Goal: Task Accomplishment & Management: Complete application form

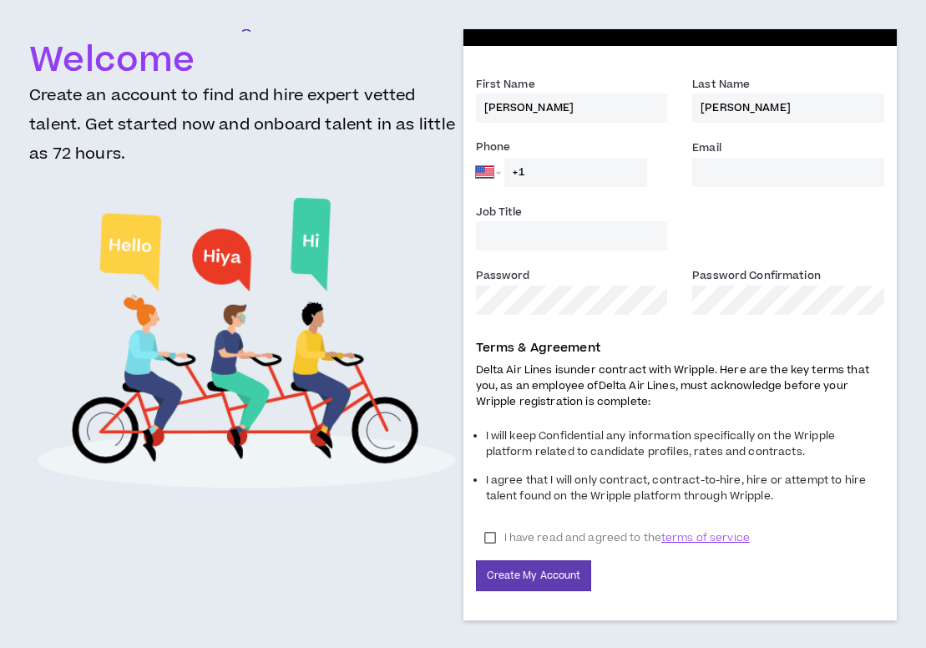
select select "US"
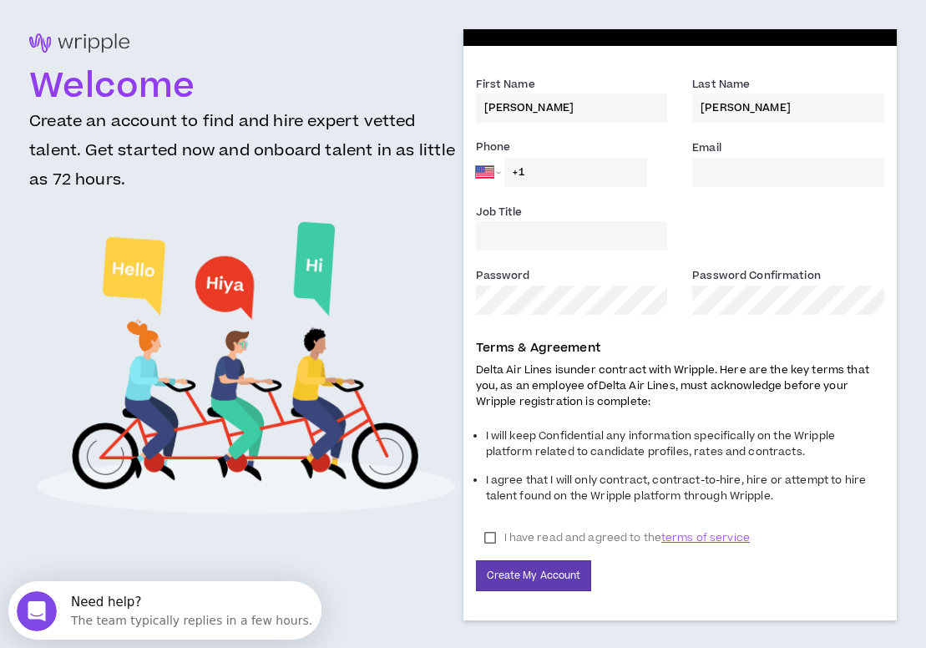
click at [545, 178] on input "+1" at bounding box center [576, 172] width 143 height 29
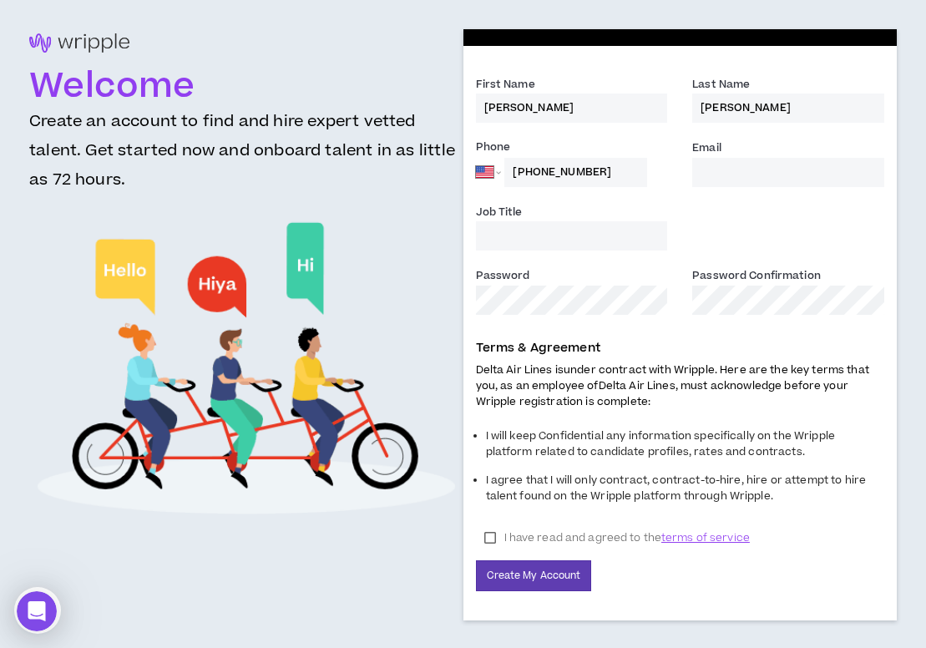
type input "[PHONE_NUMBER]"
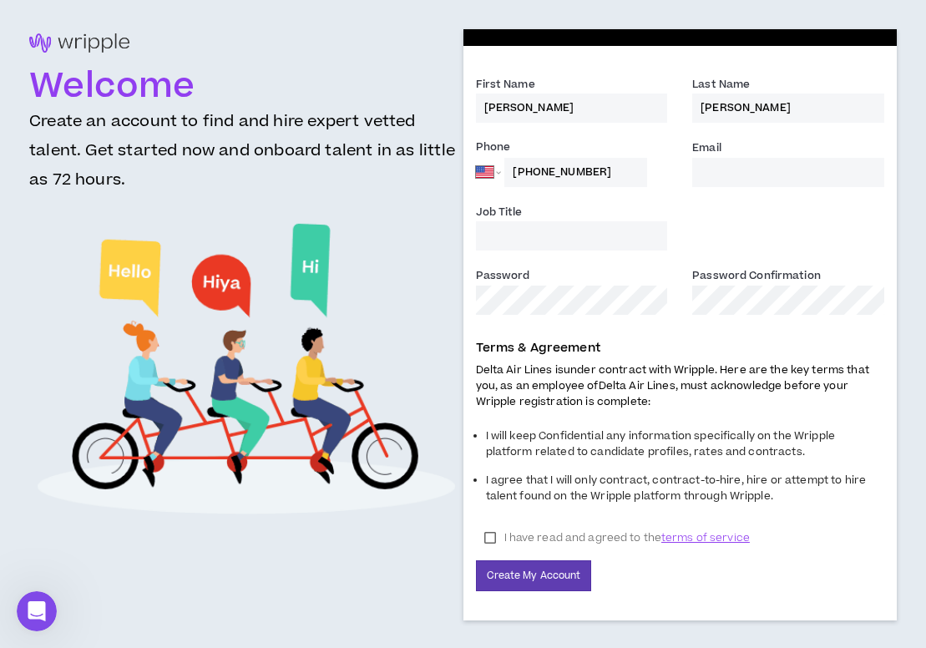
click at [706, 180] on input "Email *" at bounding box center [788, 172] width 192 height 29
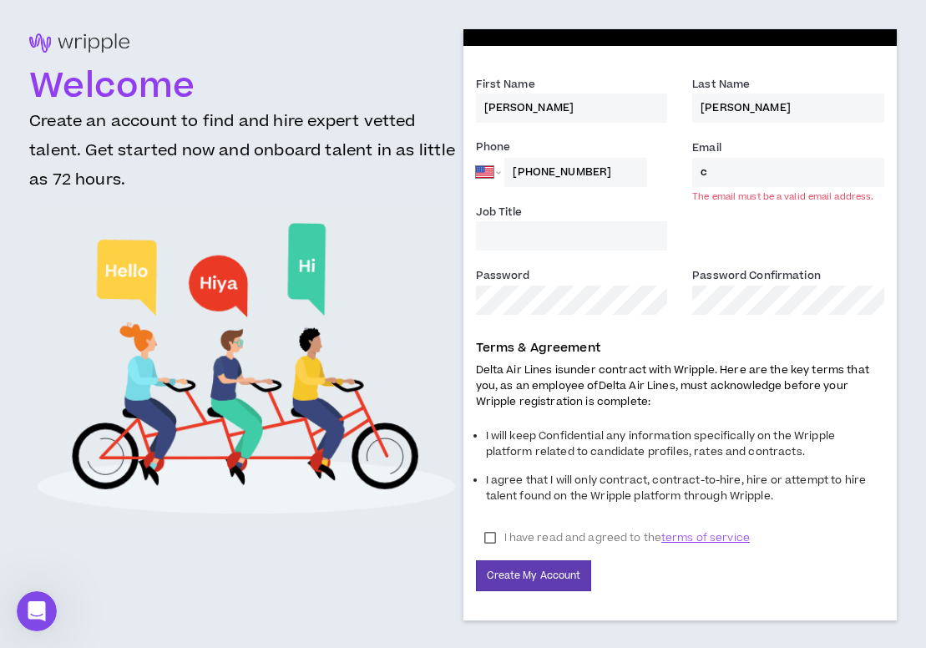
type input "[PERSON_NAME][EMAIL_ADDRESS][PERSON_NAME][DOMAIN_NAME]"
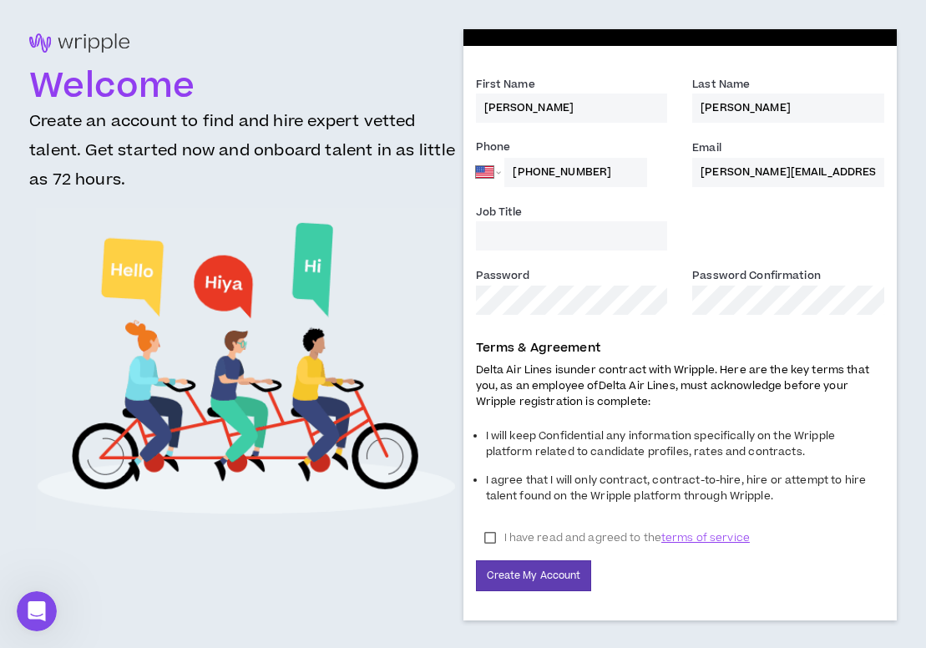
click at [520, 238] on input "Job Title" at bounding box center [572, 235] width 192 height 29
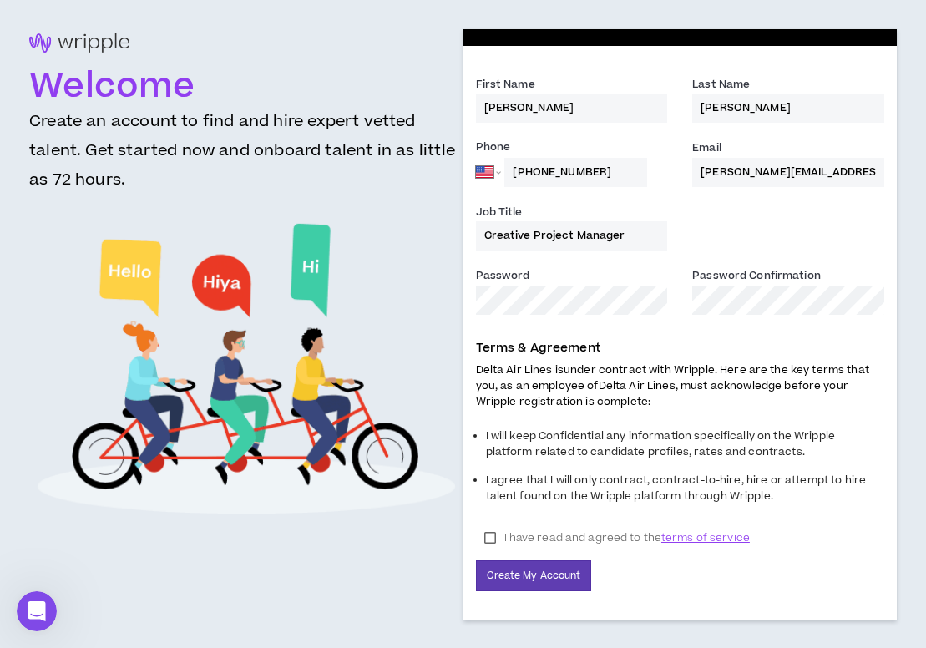
type input "Creative Project Manager"
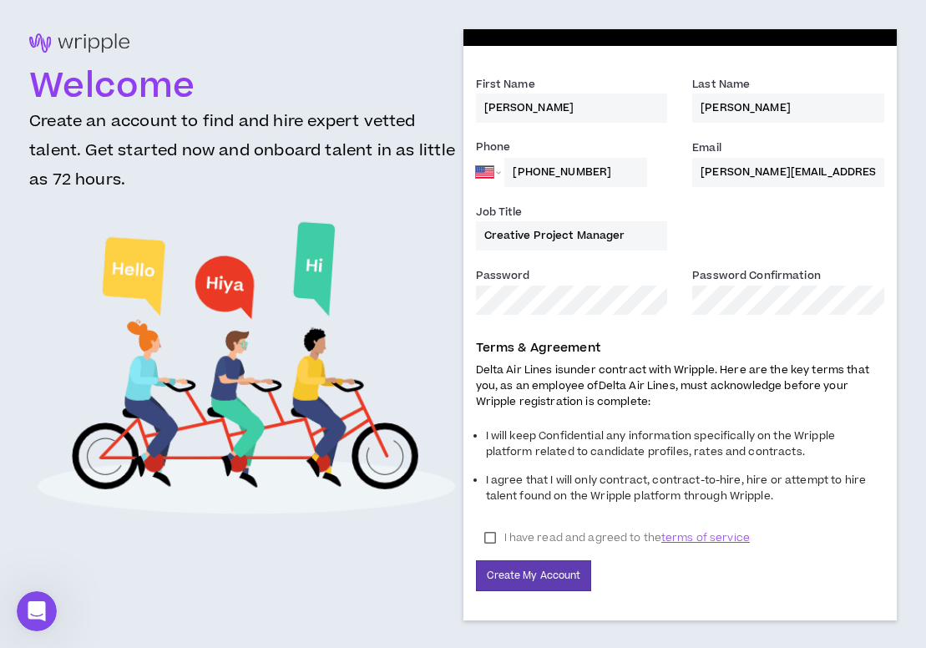
click at [496, 533] on label "I have read and agreed to the terms of service" at bounding box center [617, 537] width 282 height 25
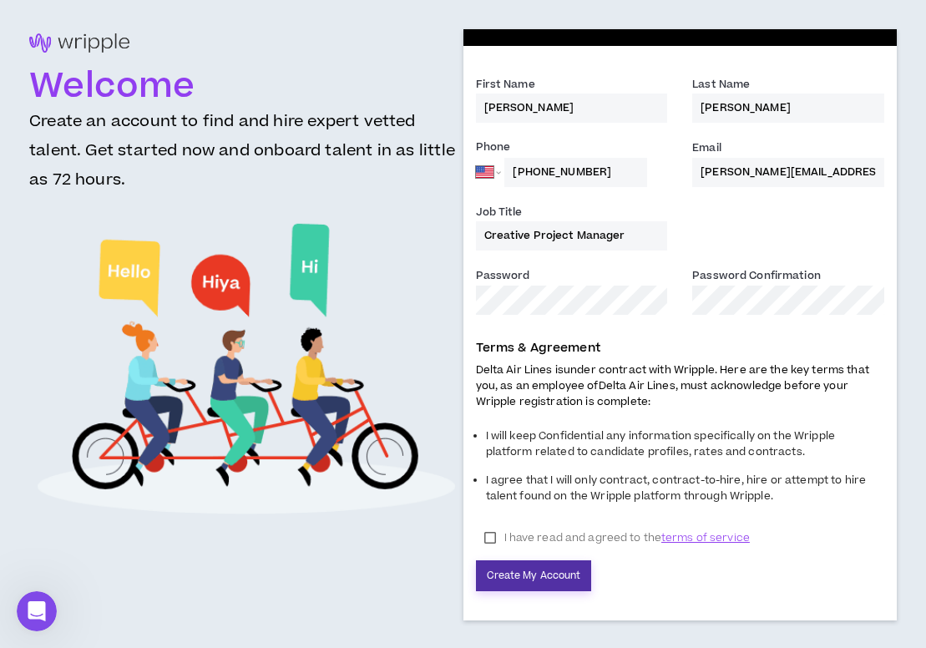
click at [542, 573] on button "Create My Account" at bounding box center [534, 575] width 116 height 31
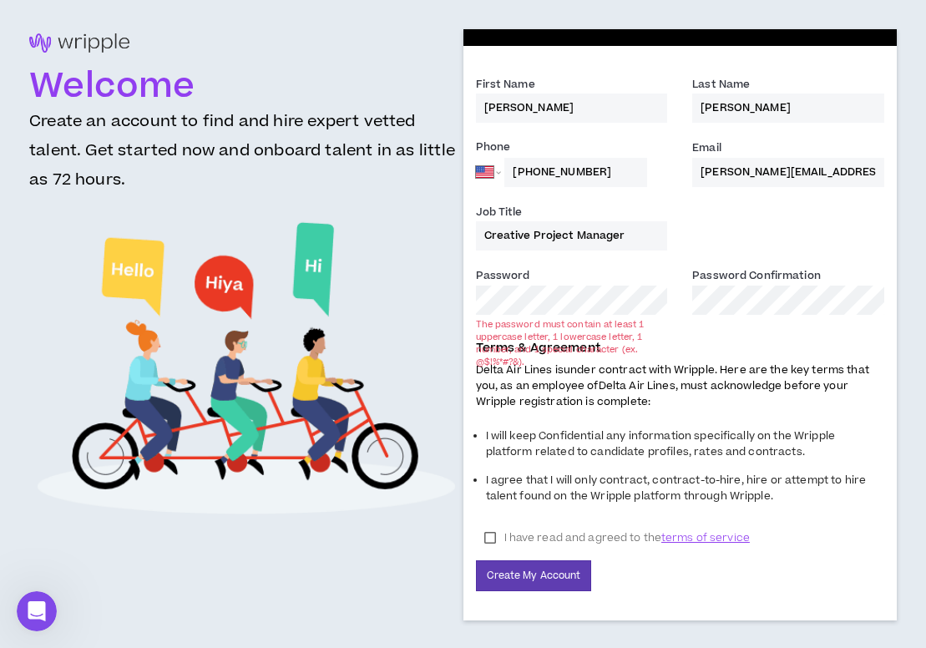
click at [525, 332] on div "The password must contain at least 1 uppercase letter, 1 lowercase letter, 1 nu…" at bounding box center [572, 343] width 192 height 50
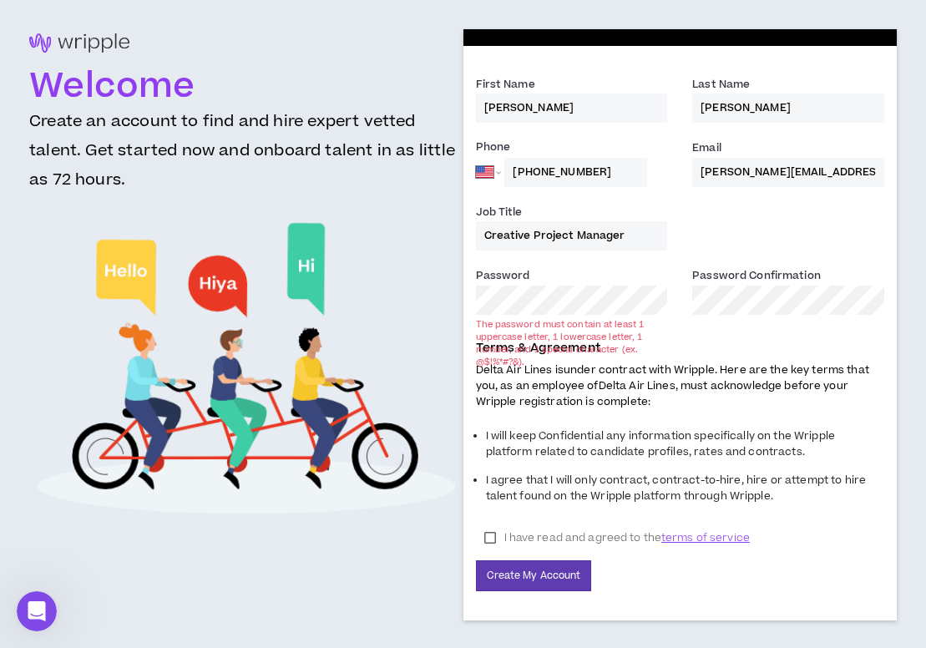
click at [377, 289] on div "Welcome Create an account to find and hire expert vetted talent. Get started no…" at bounding box center [463, 324] width 868 height 591
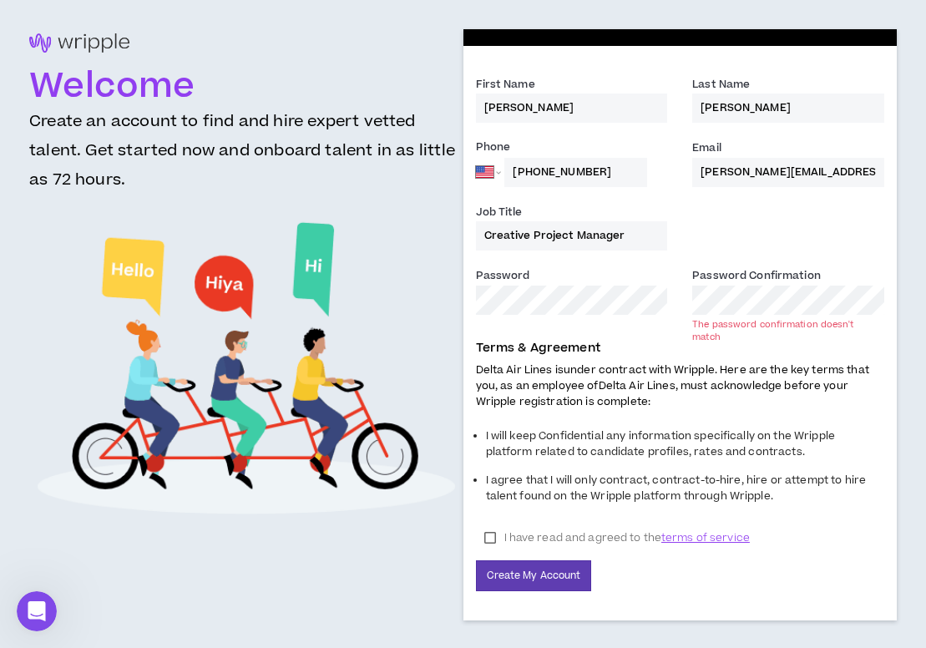
click at [364, 297] on div "Welcome Create an account to find and hire expert vetted talent. Get started no…" at bounding box center [463, 324] width 868 height 591
click at [606, 301] on div "Password * Password Confirmation * The password confirmation doesn't match" at bounding box center [681, 297] width 434 height 63
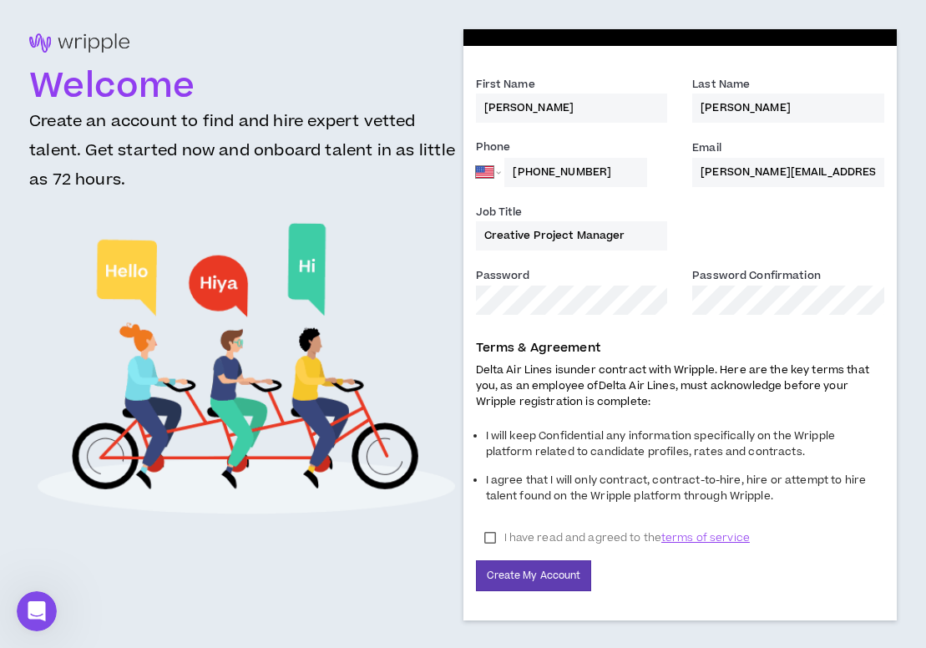
click at [852, 492] on li "I agree that I will only contract, contract-to-hire, hire or attempt to hire ta…" at bounding box center [685, 491] width 399 height 44
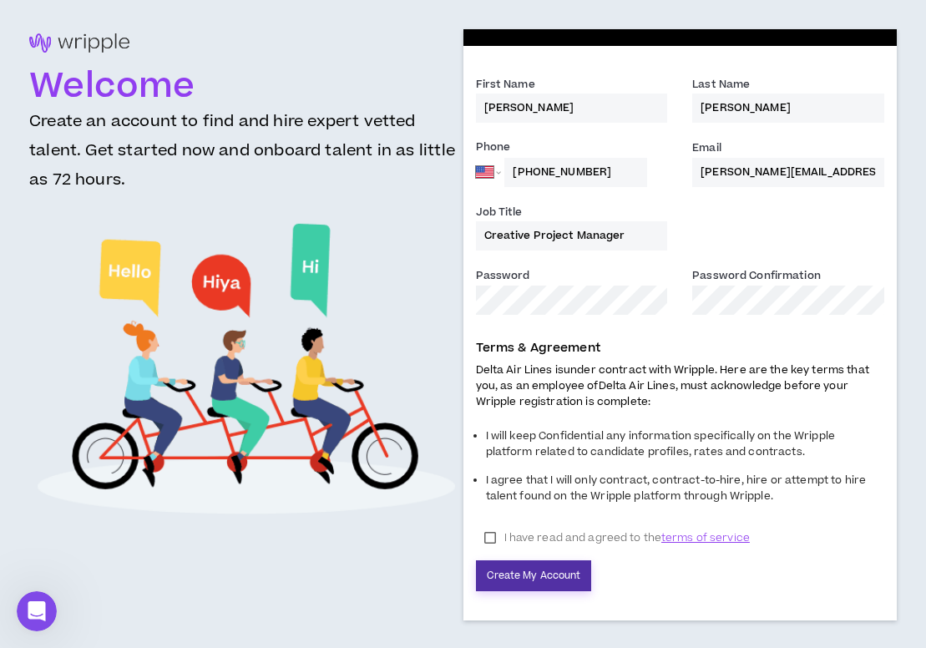
click at [530, 576] on button "Create My Account" at bounding box center [534, 575] width 116 height 31
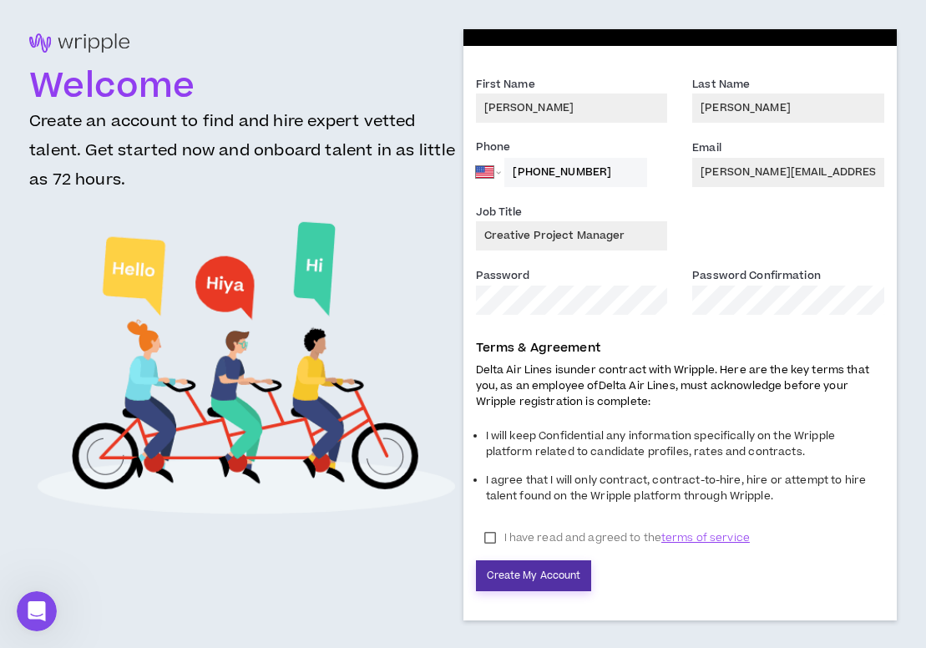
click at [529, 573] on button "Create My Account" at bounding box center [534, 575] width 116 height 31
